Goal: Information Seeking & Learning: Understand process/instructions

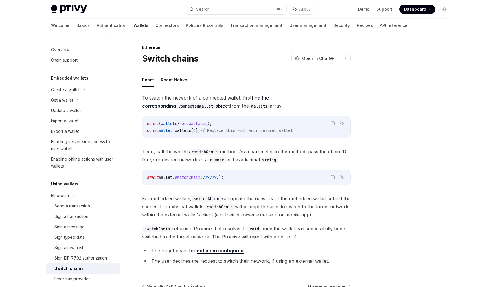
click at [205, 121] on span "useWallets" at bounding box center [193, 123] width 23 height 5
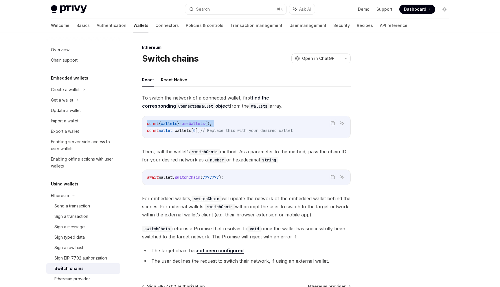
click at [205, 121] on span "useWallets" at bounding box center [193, 123] width 23 height 5
click at [167, 128] on span "wallet" at bounding box center [165, 130] width 14 height 5
copy span "wallet"
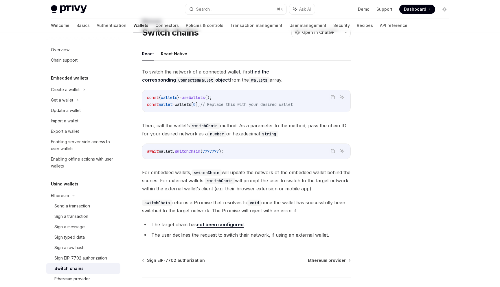
scroll to position [66, 0]
